Goal: Information Seeking & Learning: Understand process/instructions

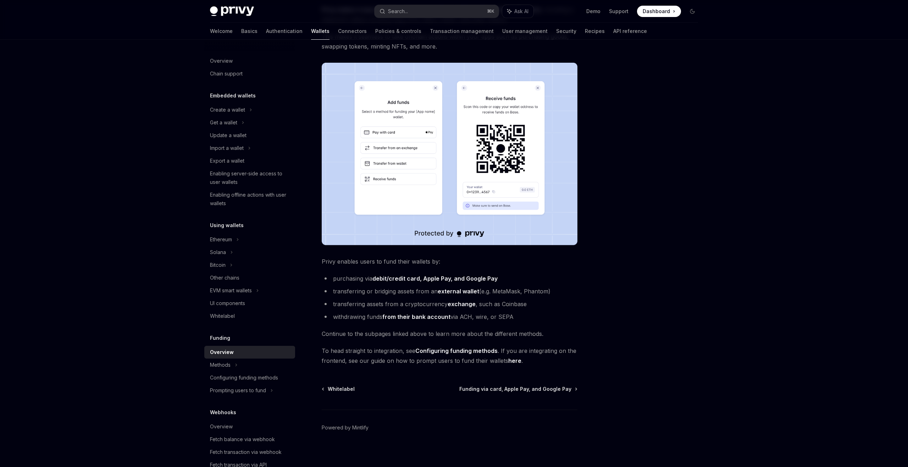
scroll to position [89, 0]
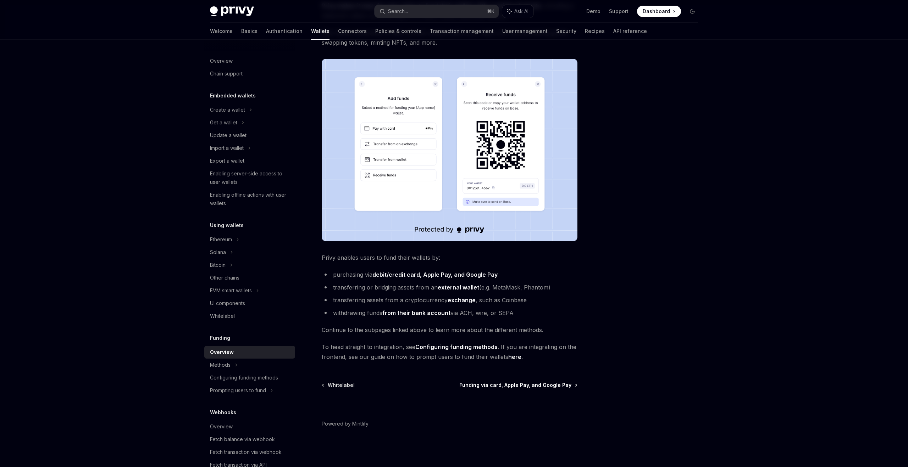
click at [490, 386] on span "Funding via card, Apple Pay, and Google Pay" at bounding box center [515, 385] width 112 height 7
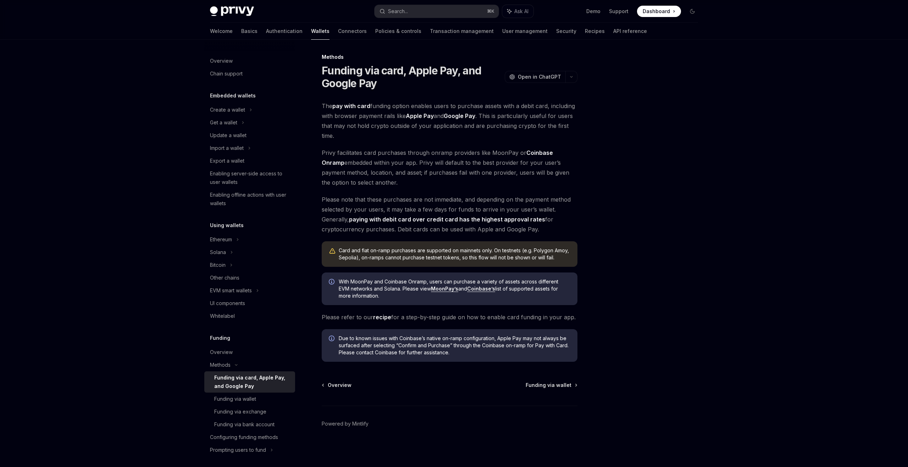
scroll to position [1, 0]
click at [267, 428] on div "Funding via bank account" at bounding box center [244, 425] width 60 height 9
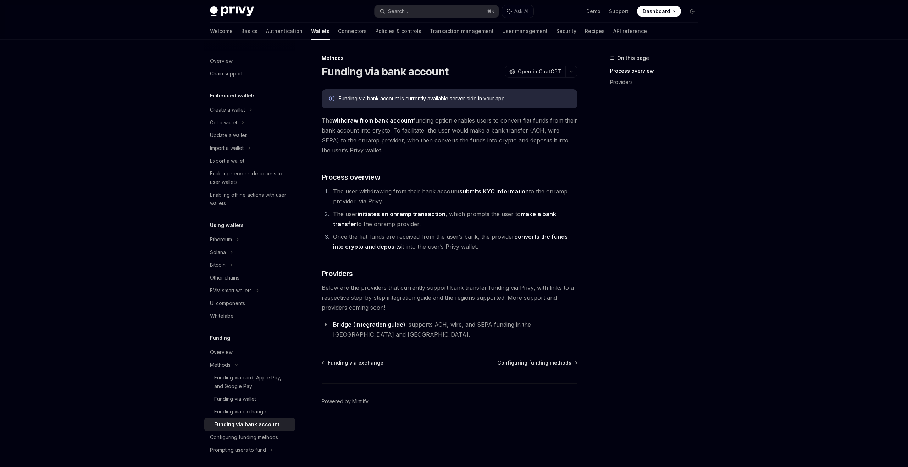
click at [330, 99] on icon "Info" at bounding box center [332, 99] width 7 height 7
click at [393, 324] on link "(integration guide)" at bounding box center [379, 324] width 52 height 7
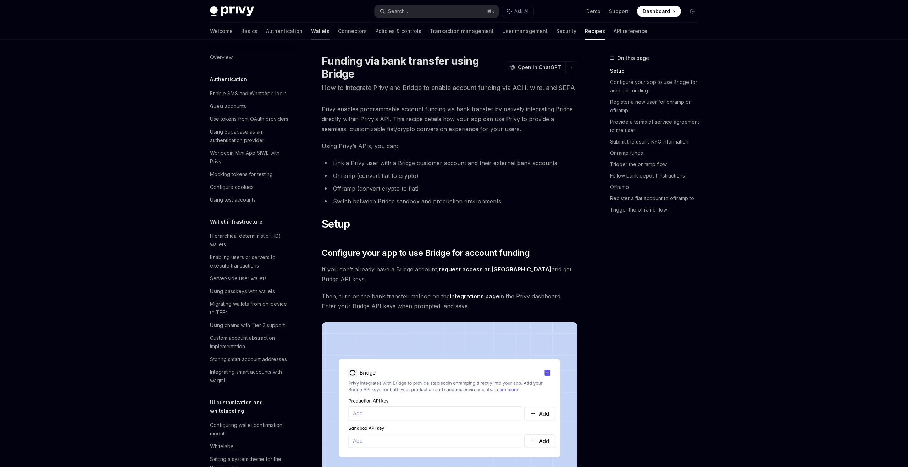
click at [311, 30] on link "Wallets" at bounding box center [320, 31] width 18 height 17
type textarea "*"
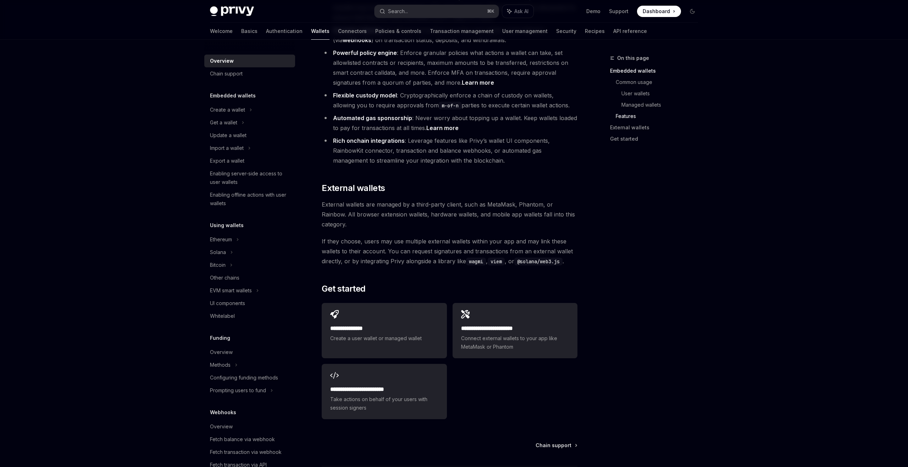
scroll to position [944, 0]
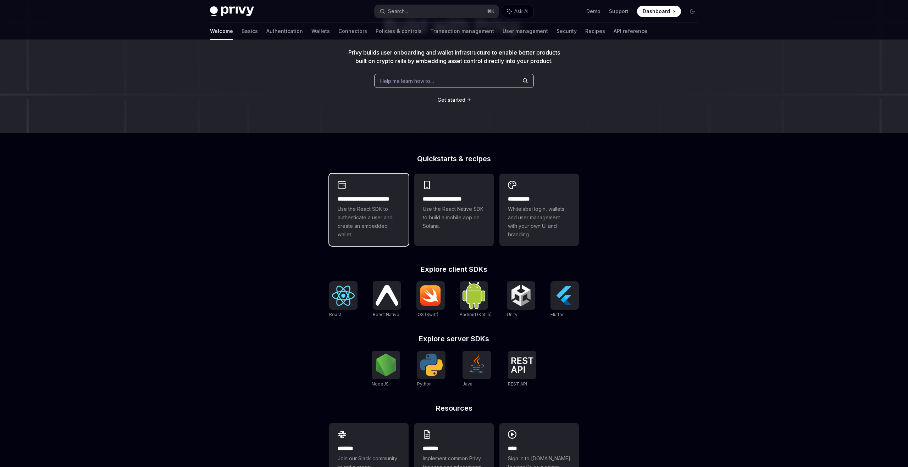
scroll to position [96, 0]
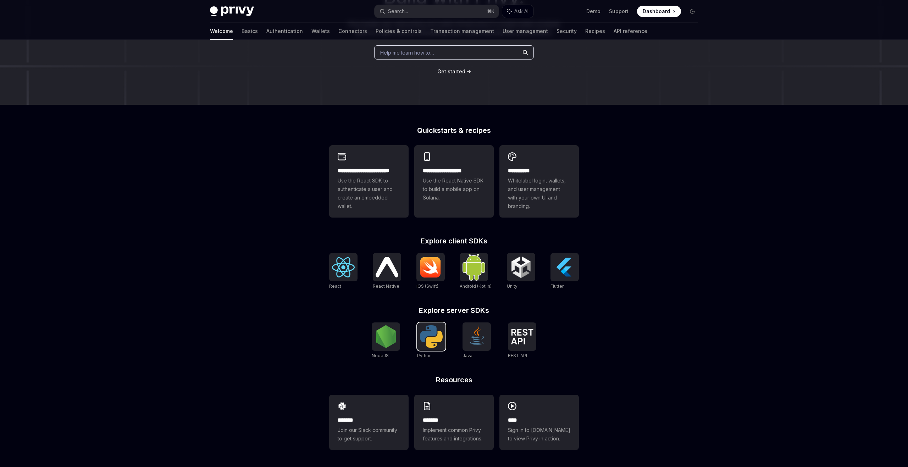
click at [421, 346] on img at bounding box center [431, 337] width 23 height 23
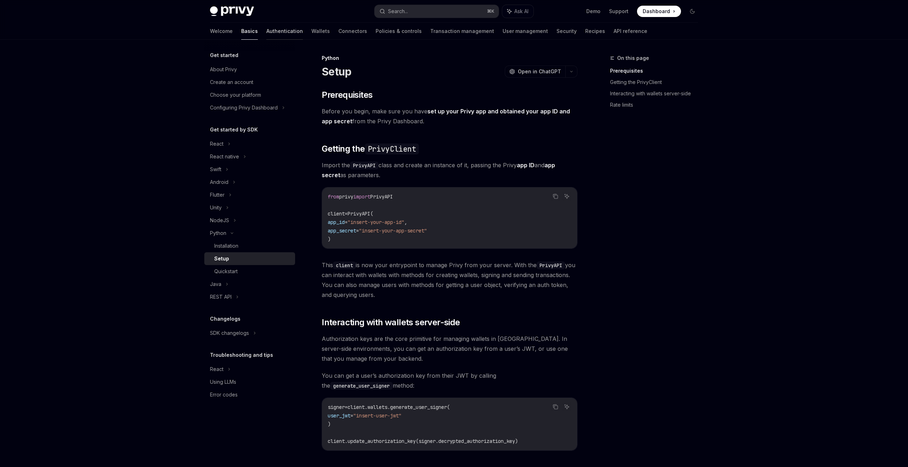
click at [266, 34] on link "Authentication" at bounding box center [284, 31] width 37 height 17
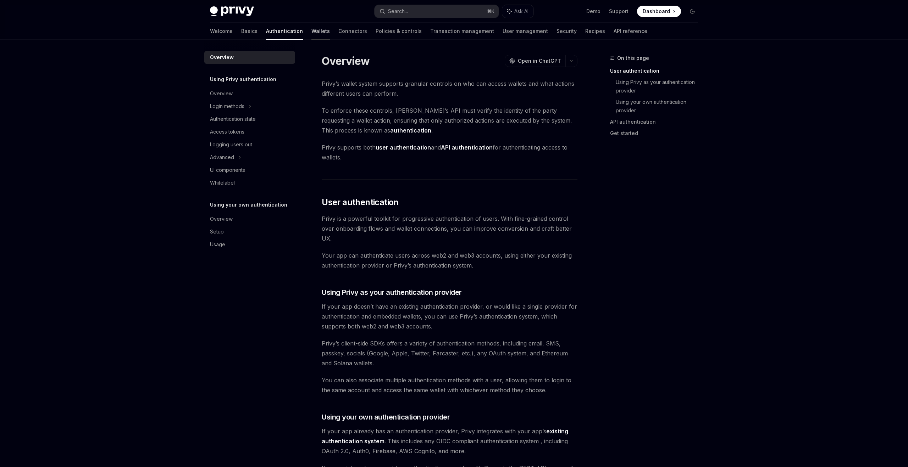
click at [311, 34] on link "Wallets" at bounding box center [320, 31] width 18 height 17
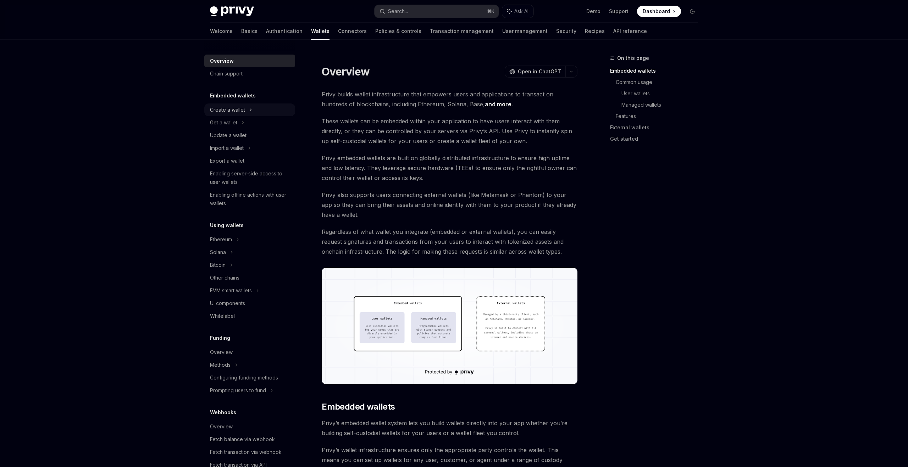
click at [240, 107] on div "Create a wallet" at bounding box center [227, 110] width 35 height 9
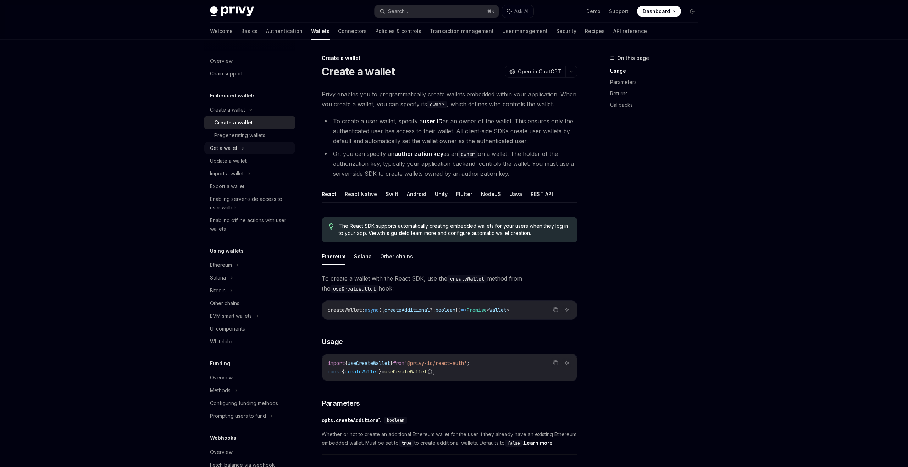
click at [229, 150] on div "Get a wallet" at bounding box center [223, 148] width 27 height 9
type textarea "*"
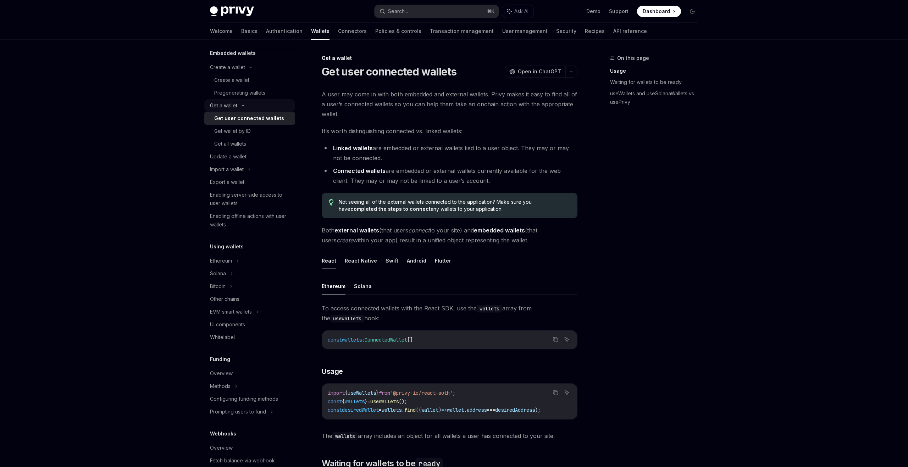
scroll to position [45, 0]
